Goal: Information Seeking & Learning: Learn about a topic

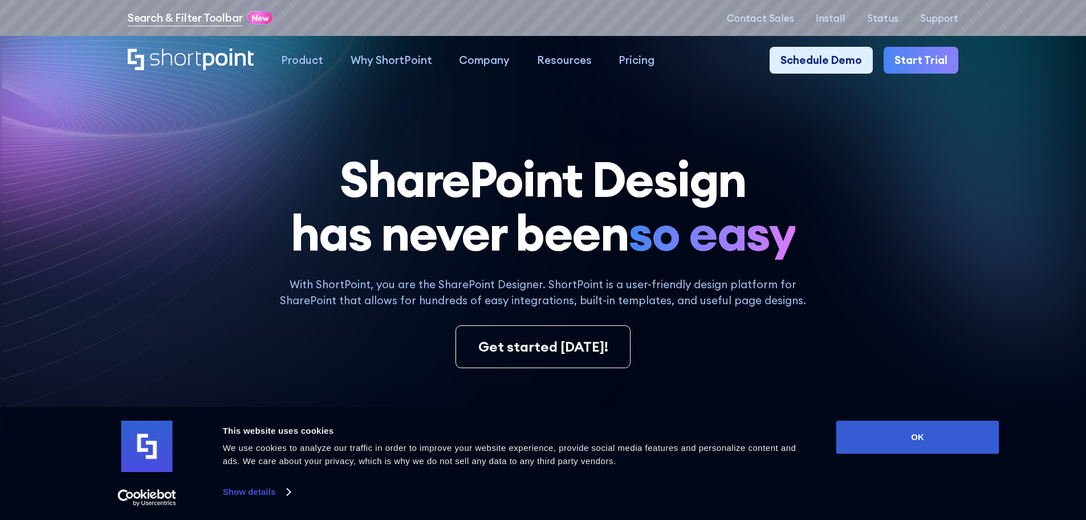
click at [192, 21] on link "Search & Filter Toolbar" at bounding box center [185, 18] width 115 height 17
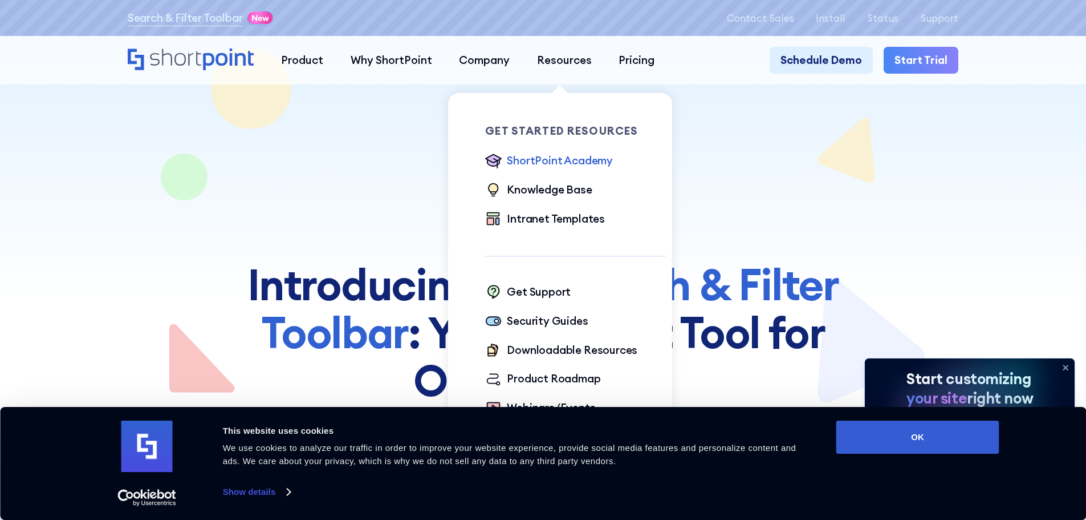
click at [527, 165] on div "ShortPoint Academy" at bounding box center [560, 160] width 106 height 17
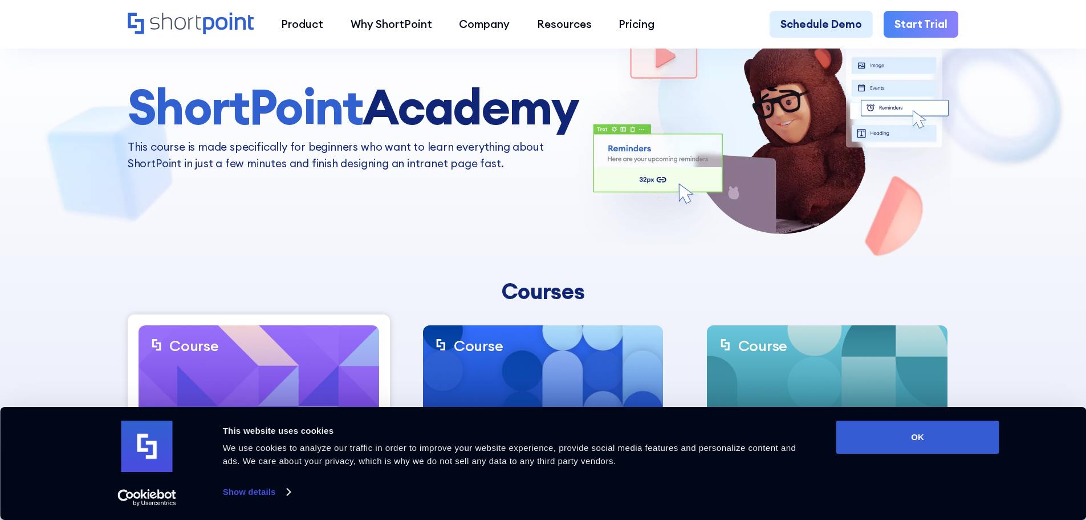
scroll to position [228, 0]
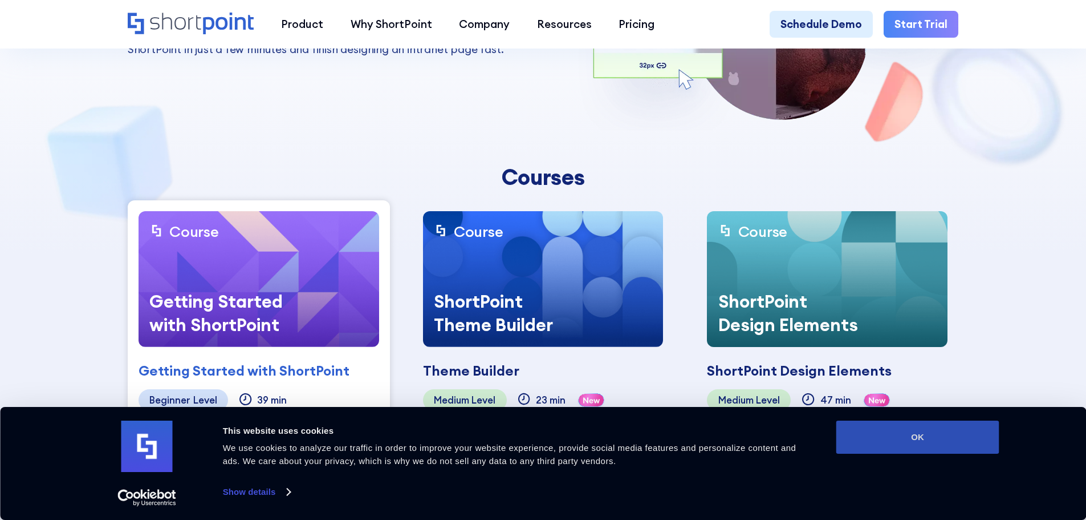
click at [902, 448] on button "OK" at bounding box center [918, 436] width 163 height 33
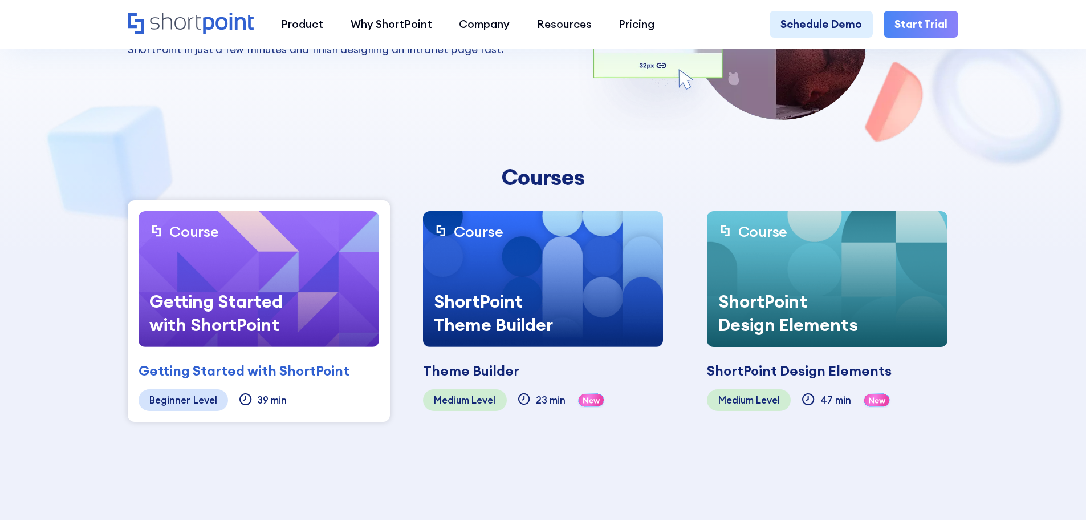
scroll to position [0, 0]
click at [232, 310] on div "Getting Started with ShortPoint" at bounding box center [224, 313] width 171 height 68
click at [198, 330] on div "Getting Started with ShortPoint" at bounding box center [224, 313] width 171 height 68
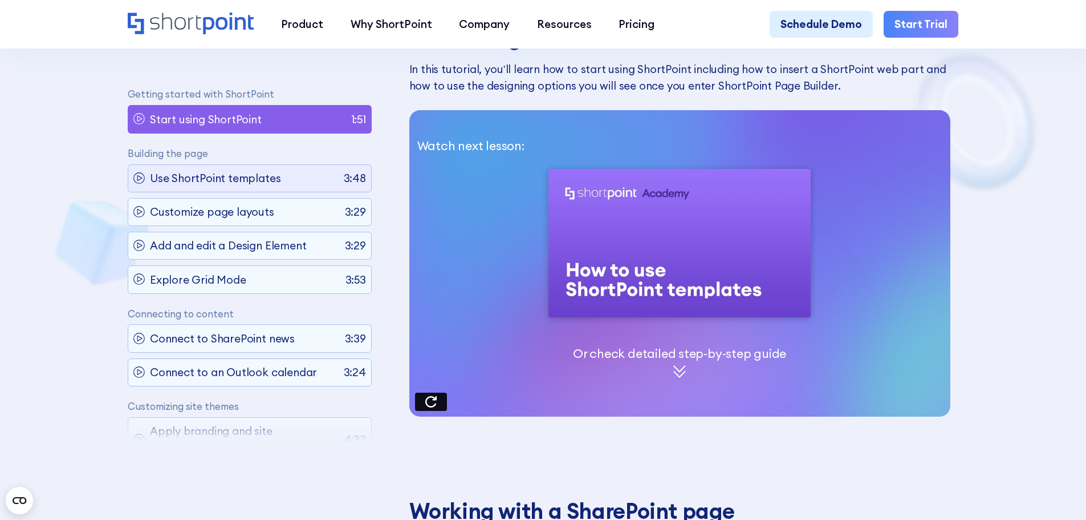
click at [189, 178] on p "Use ShortPoint templates" at bounding box center [215, 178] width 131 height 17
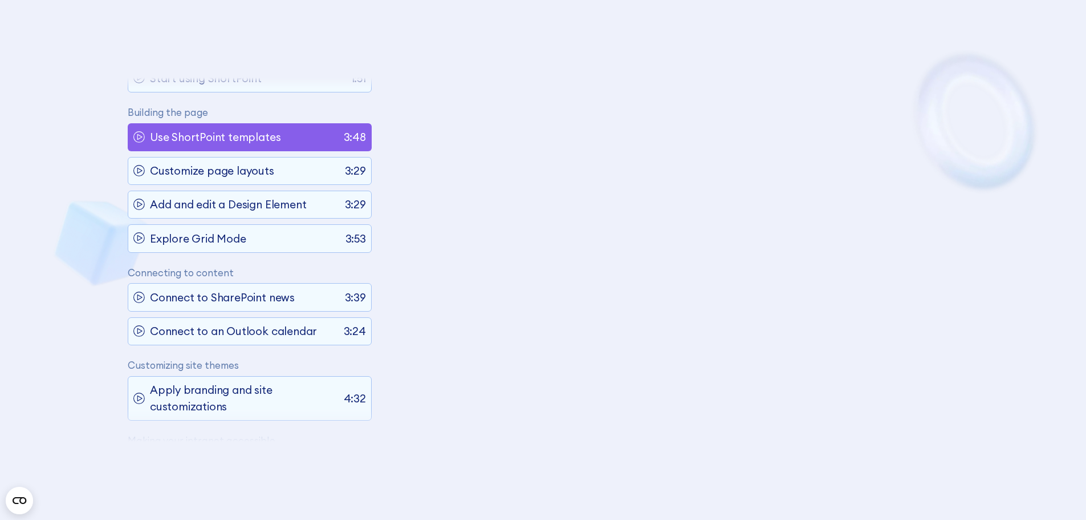
scroll to position [64, 0]
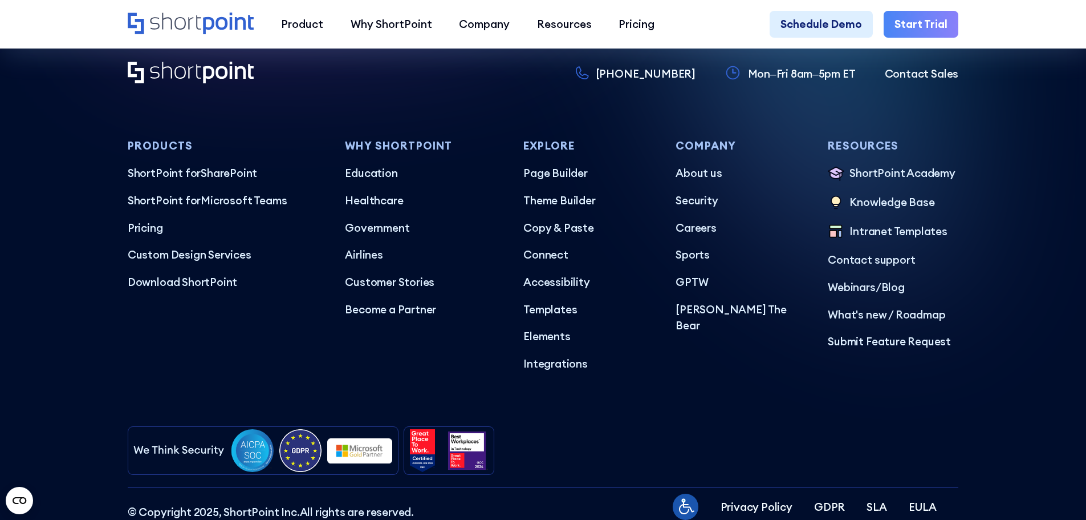
scroll to position [6844, 0]
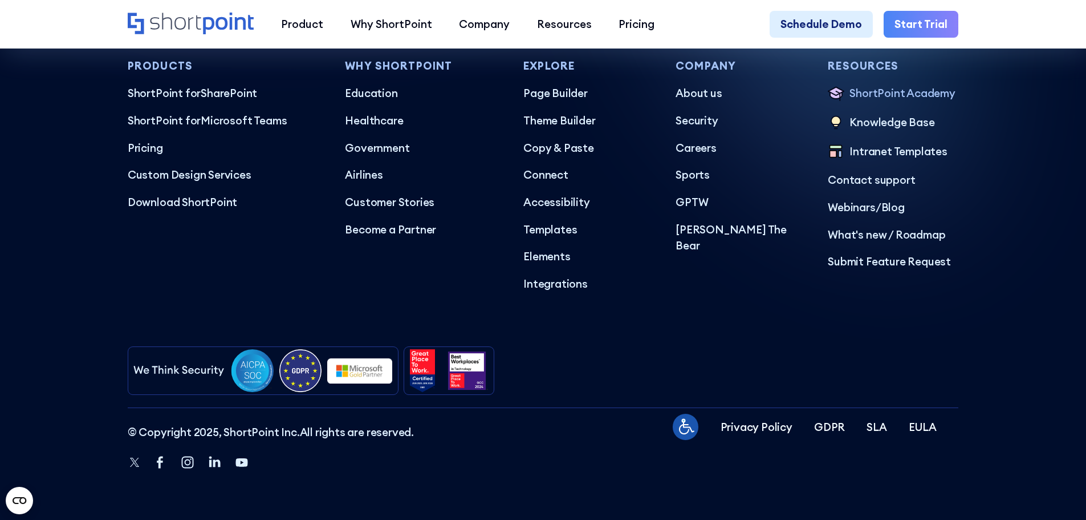
click at [882, 91] on p "ShortPoint Academy" at bounding box center [903, 94] width 106 height 18
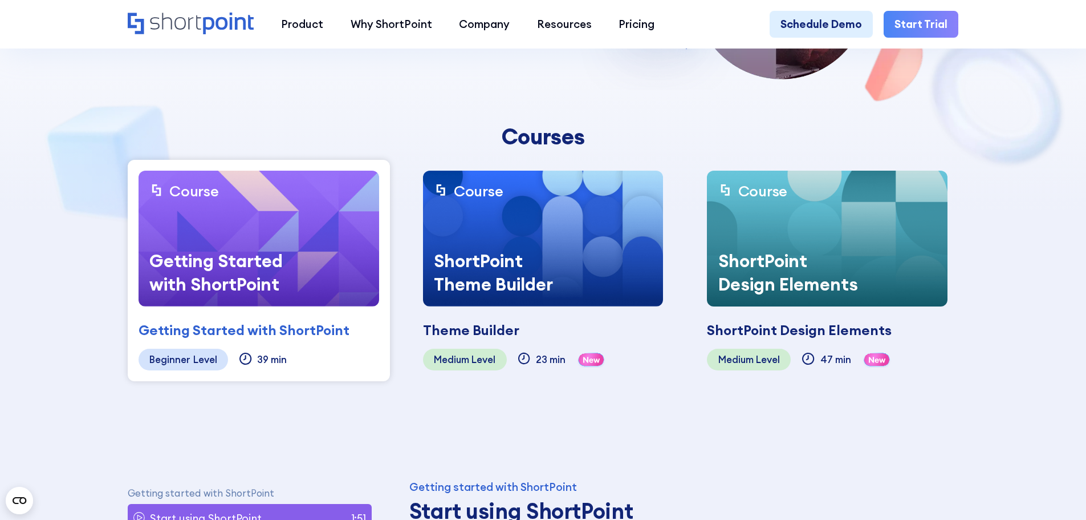
scroll to position [285, 0]
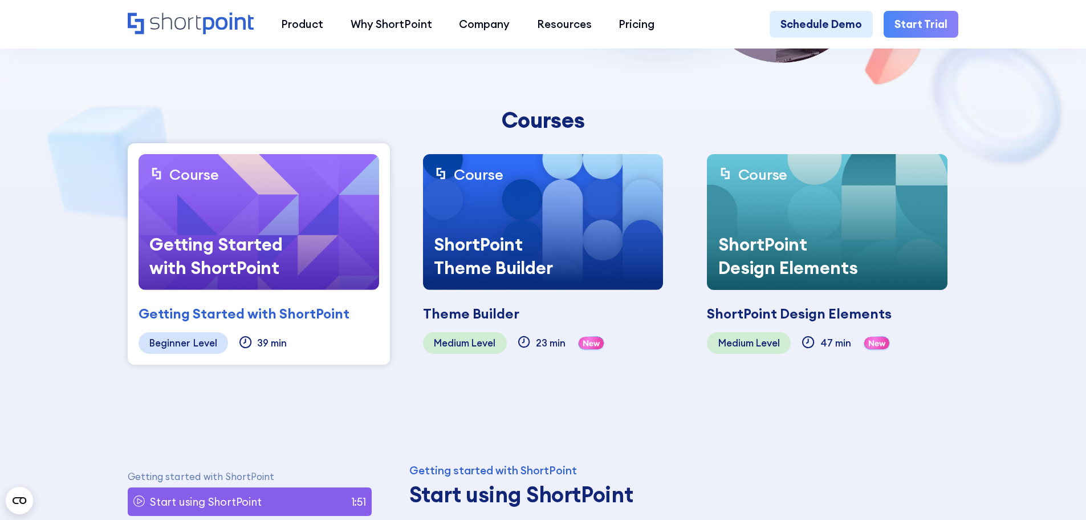
click at [498, 251] on div "ShortPoint Theme Builder" at bounding box center [508, 256] width 171 height 68
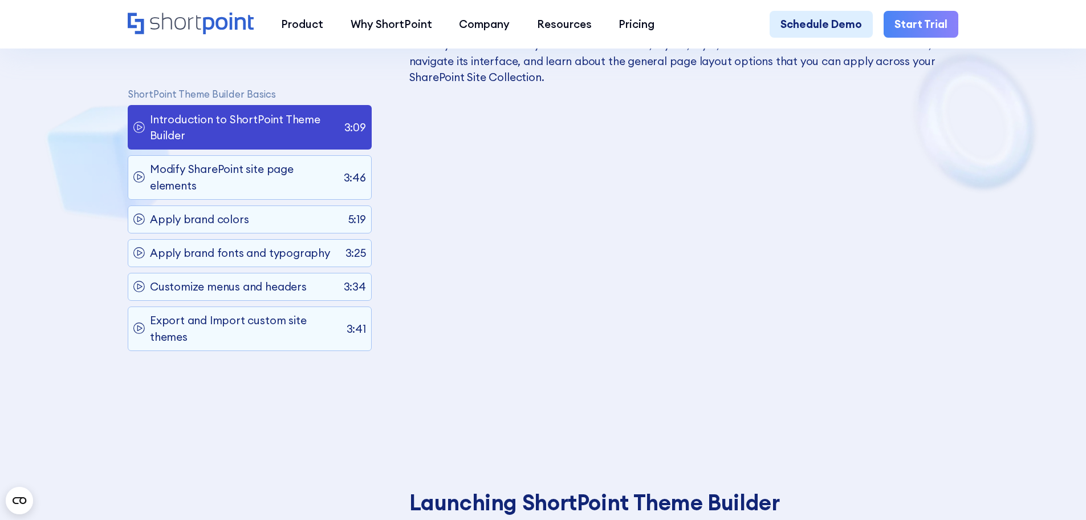
scroll to position [741, 0]
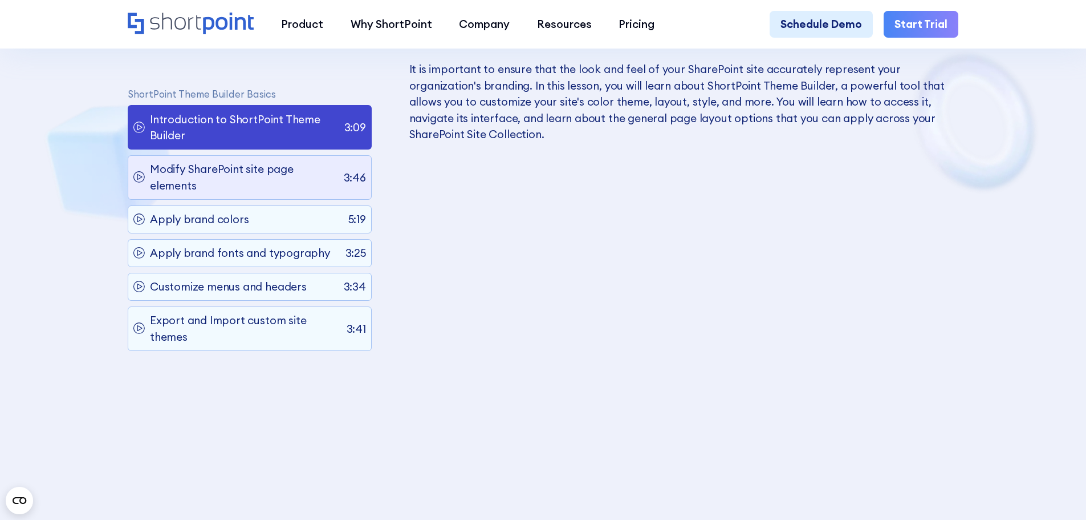
click at [216, 182] on p "Modify SharePoint site page elements" at bounding box center [244, 177] width 188 height 33
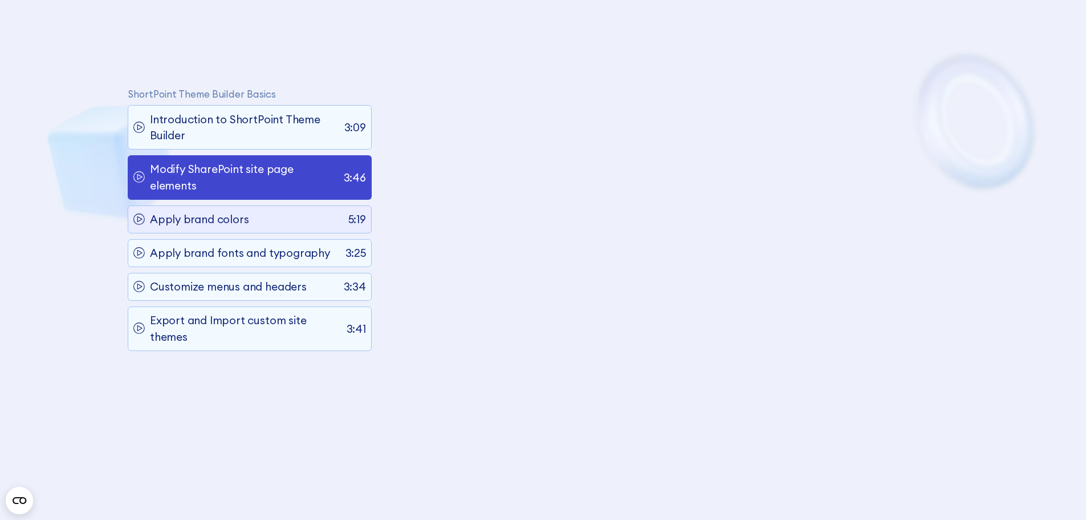
scroll to position [738, 0]
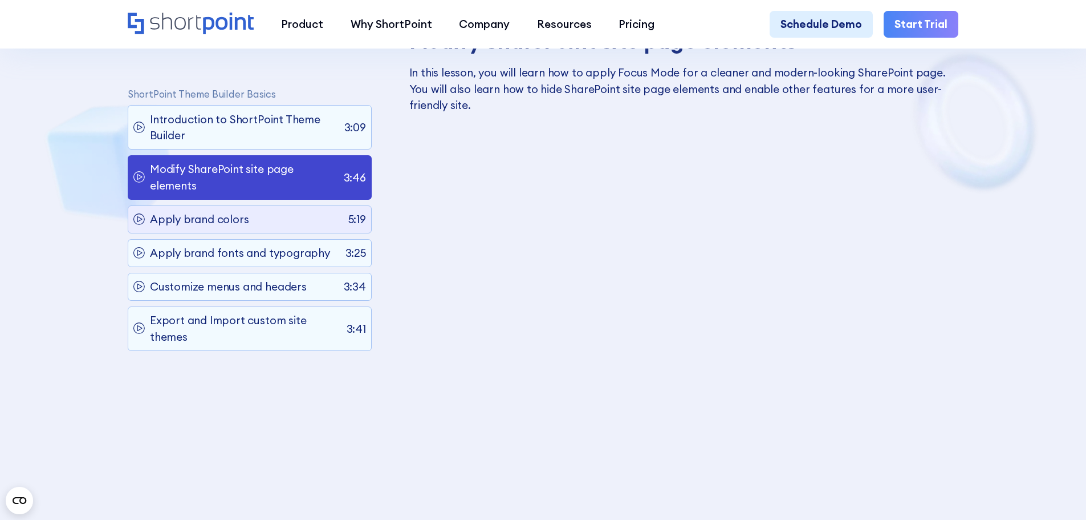
click at [254, 222] on div "Apply brand colors 5:19" at bounding box center [250, 219] width 245 height 29
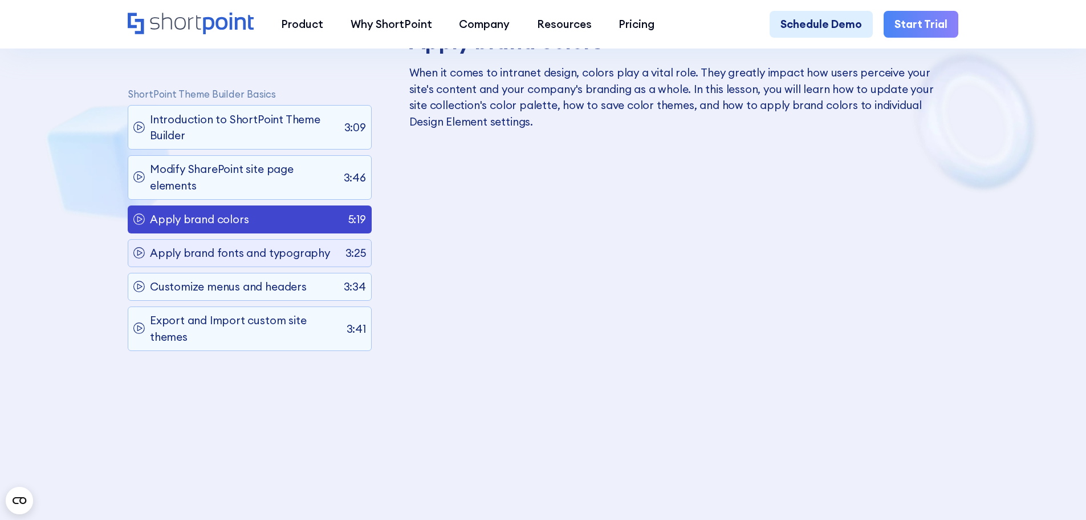
click at [262, 259] on p "Apply brand fonts and typography" at bounding box center [240, 253] width 180 height 17
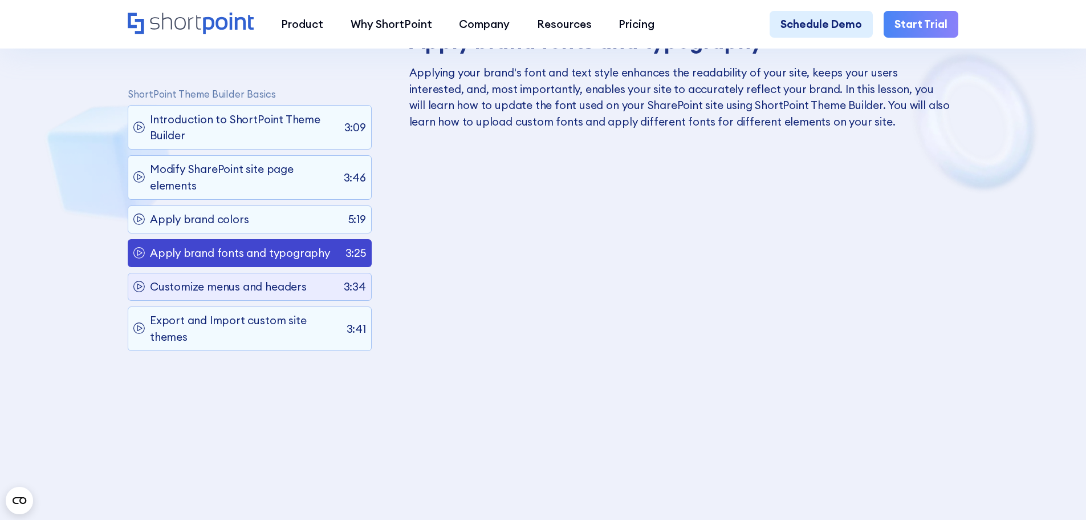
click at [263, 289] on p "Customize menus and headers" at bounding box center [228, 287] width 157 height 17
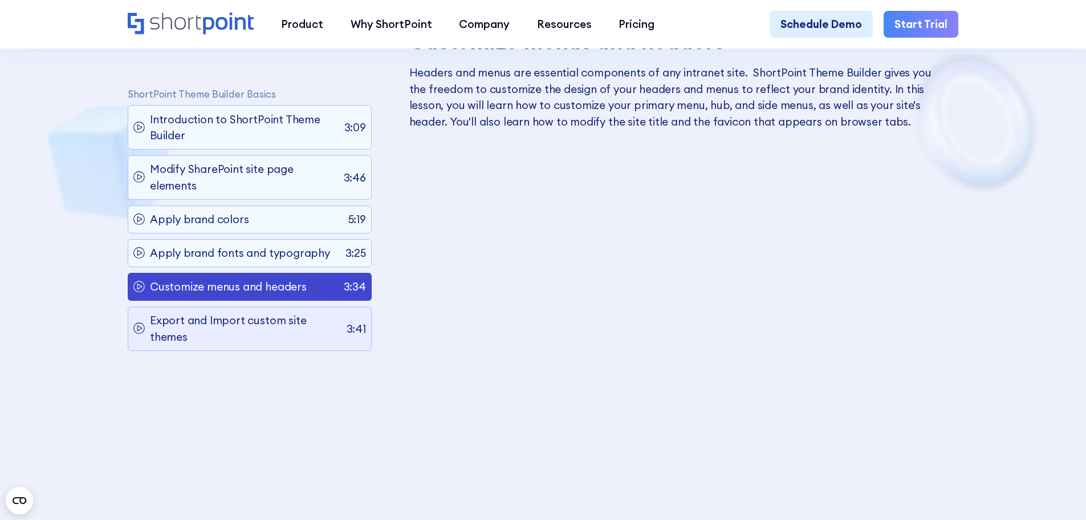
click at [245, 329] on p "Export and Import custom site themes" at bounding box center [245, 329] width 191 height 33
